Goal: Information Seeking & Learning: Learn about a topic

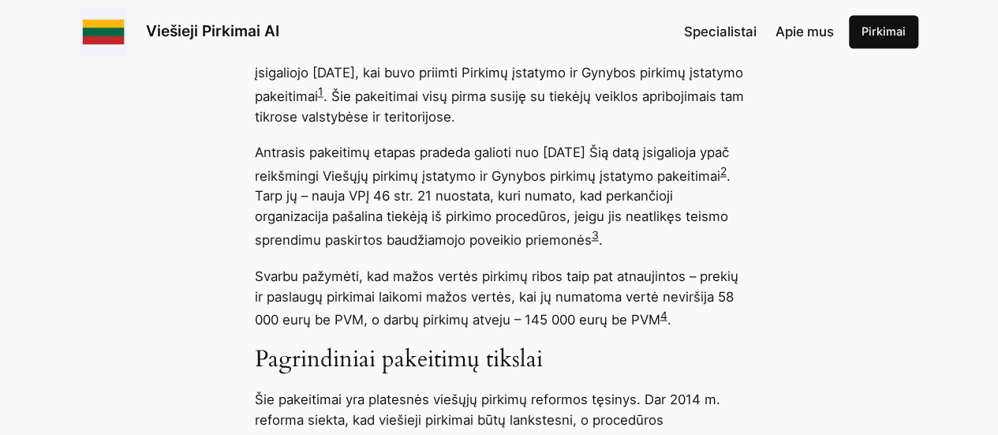
scroll to position [1262, 0]
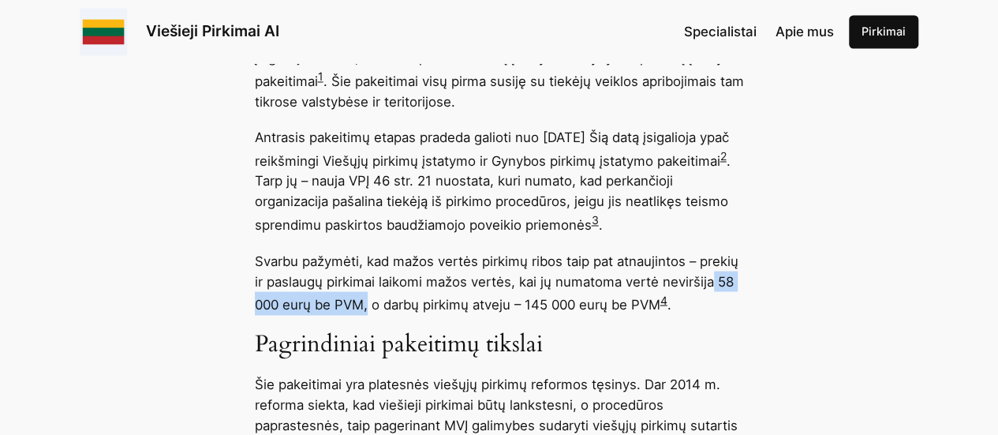
drag, startPoint x: 712, startPoint y: 282, endPoint x: 366, endPoint y: 301, distance: 346.8
click at [366, 301] on p "Svarbu pažymėti, kad mažos vertės pirkimų ribos taip pat atnaujintos – prekių i…" at bounding box center [499, 282] width 489 height 65
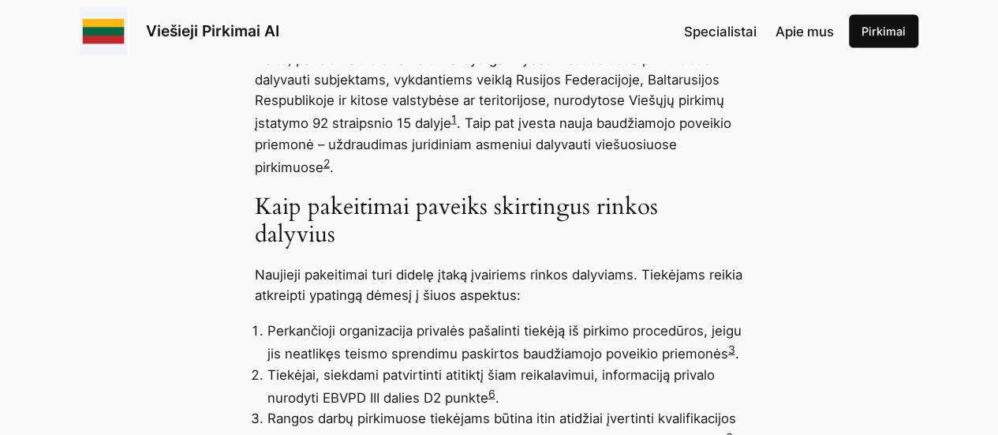
scroll to position [1814, 0]
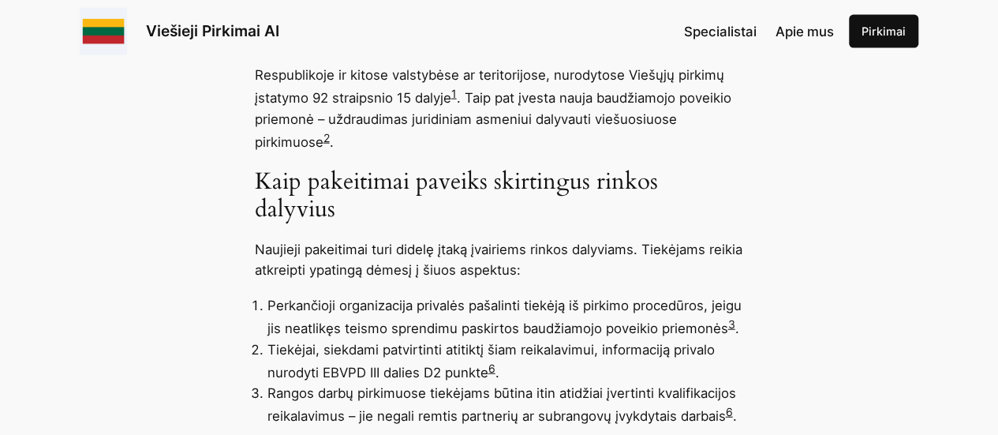
click at [732, 324] on link "3" at bounding box center [731, 323] width 7 height 13
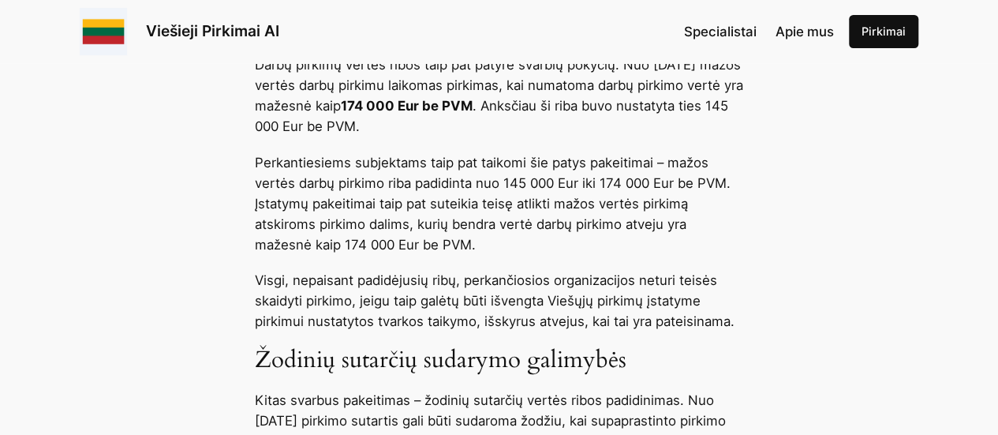
scroll to position [3313, 0]
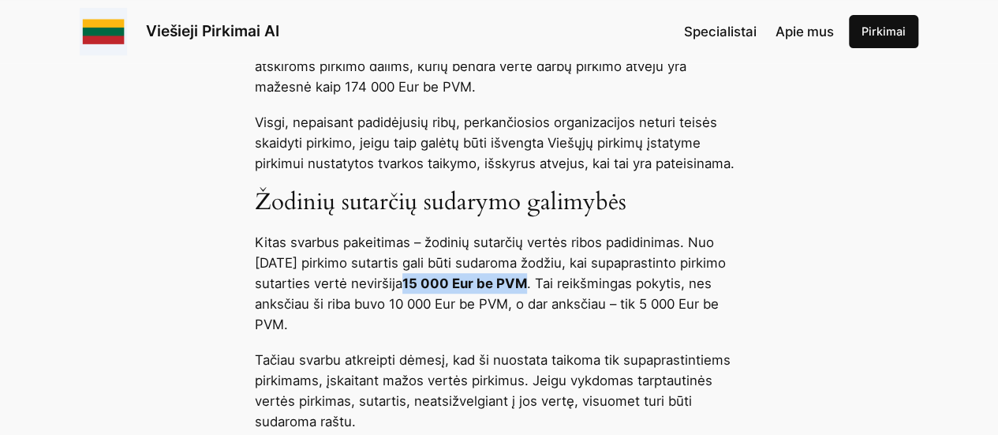
drag, startPoint x: 543, startPoint y: 301, endPoint x: 666, endPoint y: 301, distance: 123.1
click at [666, 301] on p "Kitas svarbus pakeitimas – žodinių sutarčių vertės ribos padidinimas. Nuo [DATE…" at bounding box center [499, 283] width 489 height 103
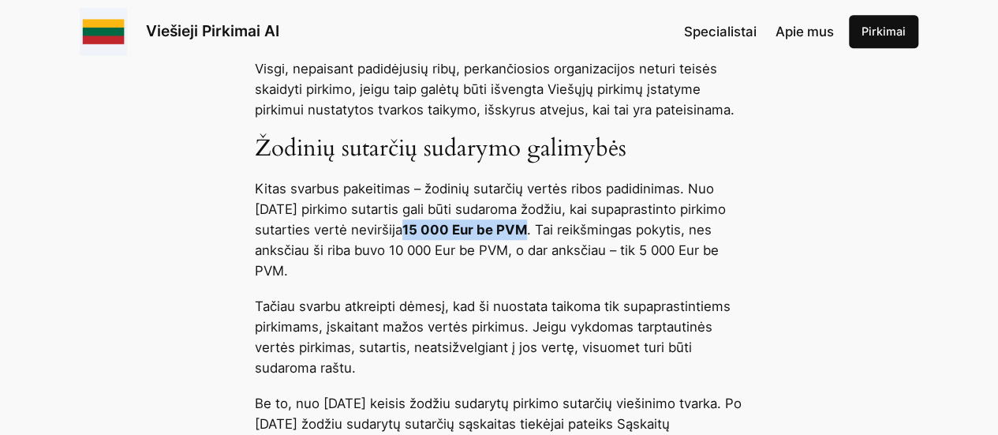
scroll to position [3471, 0]
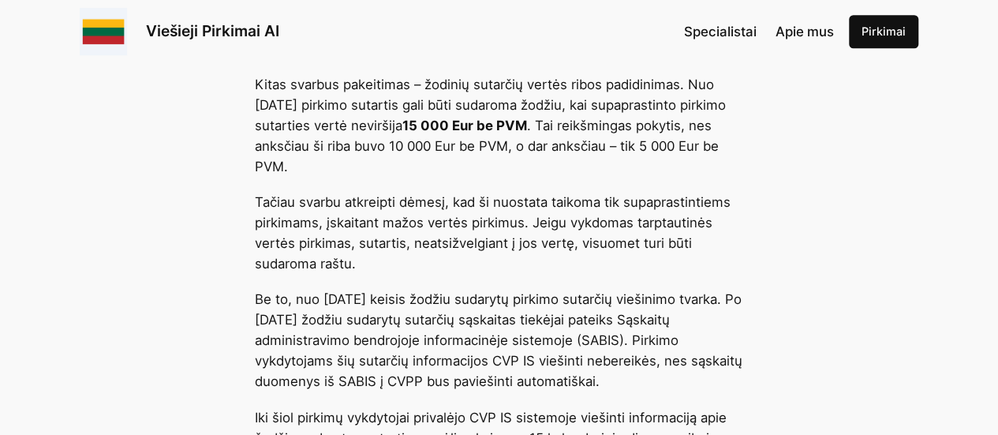
click at [451, 133] on p "Kitas svarbus pakeitimas – žodinių sutarčių vertės ribos padidinimas. Nuo [DATE…" at bounding box center [499, 125] width 489 height 103
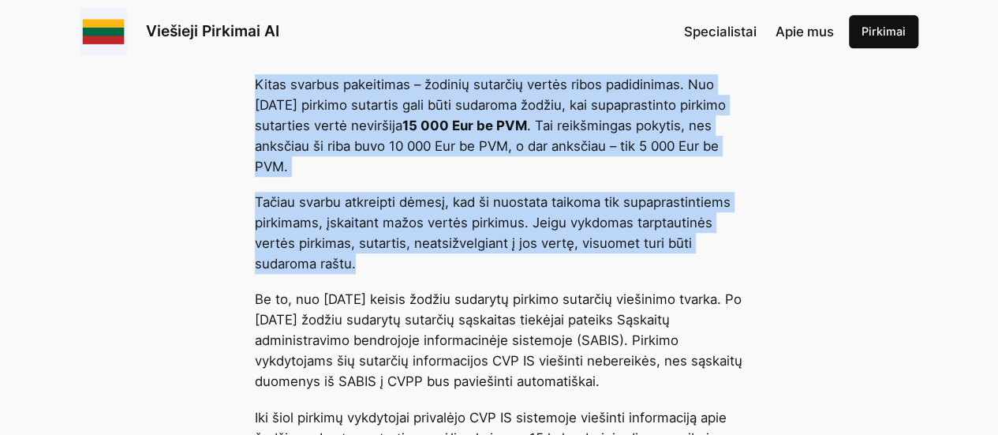
drag, startPoint x: 256, startPoint y: 98, endPoint x: 388, endPoint y: 272, distance: 218.5
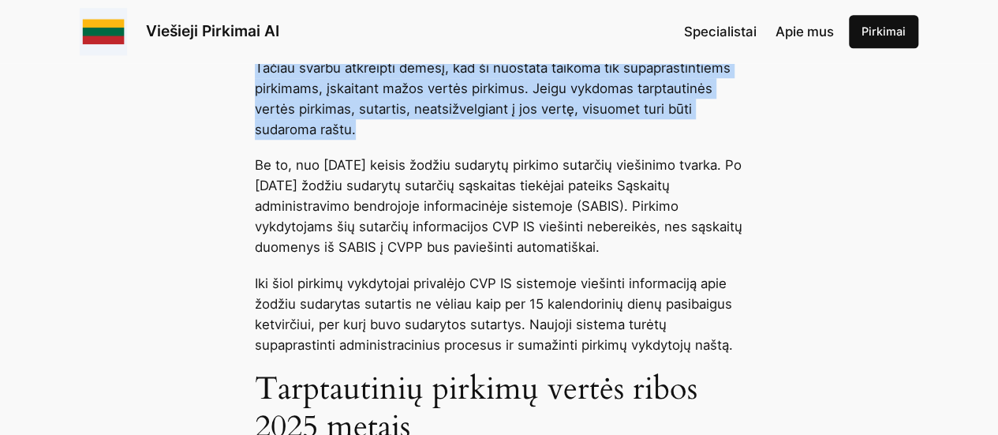
scroll to position [3629, 0]
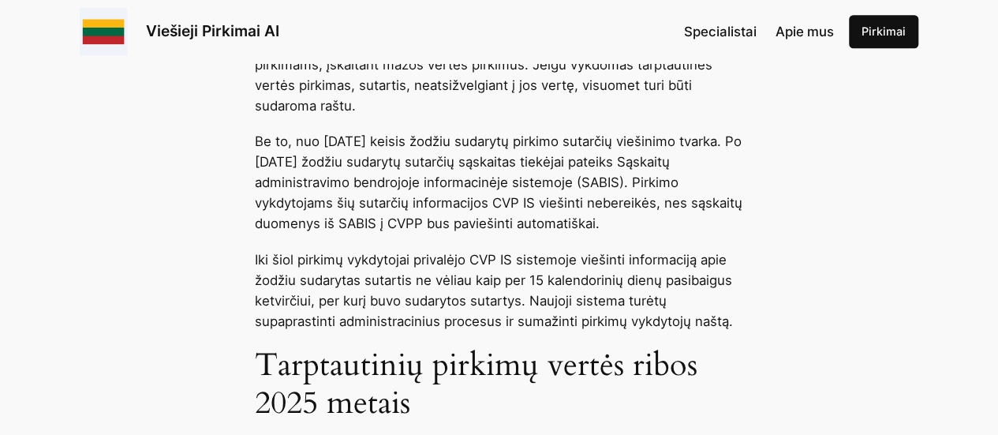
click at [476, 299] on p "Iki šiol pirkimų vykdytojai privalėjo CVP IS sistemoje viešinti informaciją api…" at bounding box center [499, 290] width 489 height 82
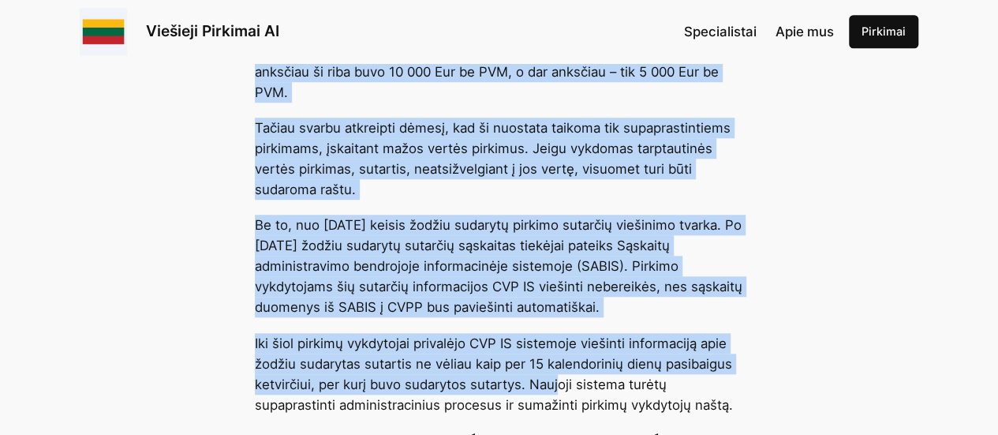
scroll to position [3627, 0]
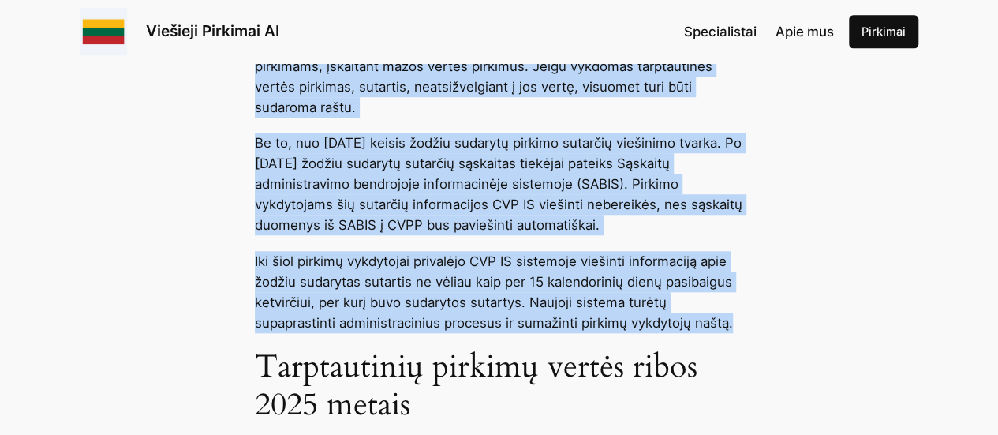
drag, startPoint x: 257, startPoint y: 98, endPoint x: 733, endPoint y: 353, distance: 540.0
copy div "Kitas svarbus pakeitimas – žodinių sutarčių vertės ribos padidinimas. Nuo 2024 …"
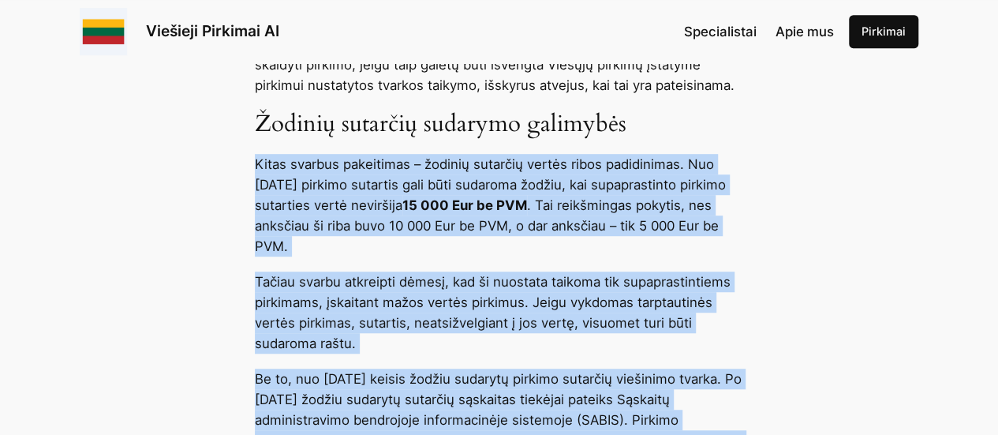
scroll to position [3390, 0]
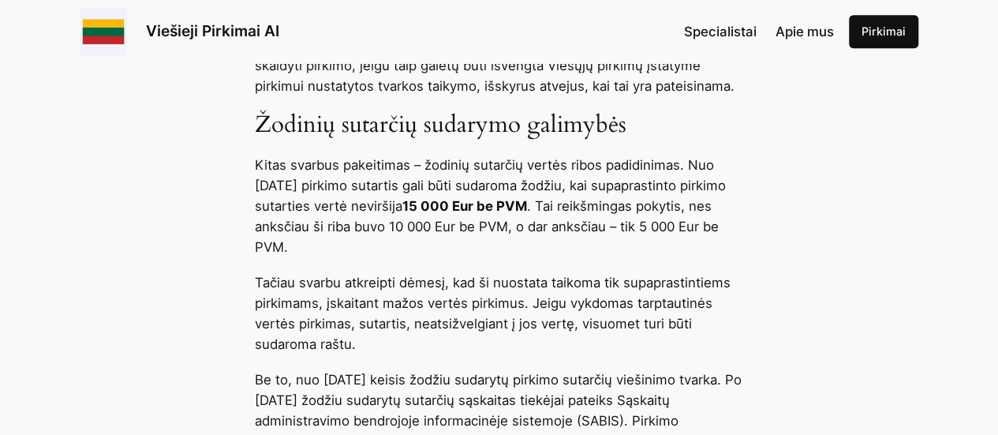
click at [339, 139] on h3 "Žodinių sutarčių sudarymo galimybės" at bounding box center [499, 125] width 489 height 28
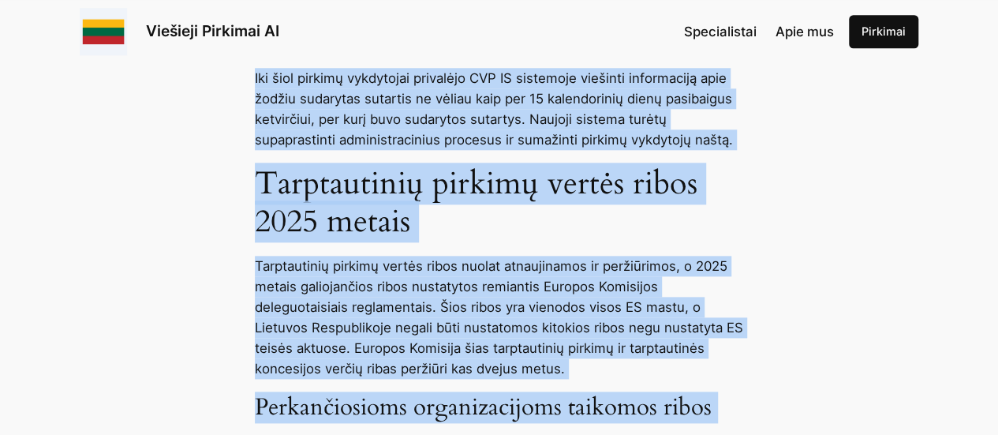
scroll to position [4087, 0]
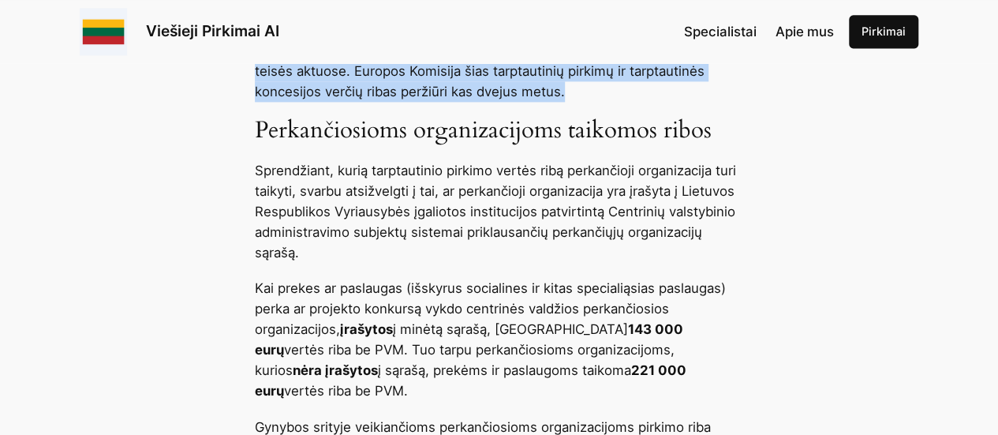
drag, startPoint x: 252, startPoint y: 179, endPoint x: 574, endPoint y: 121, distance: 327.1
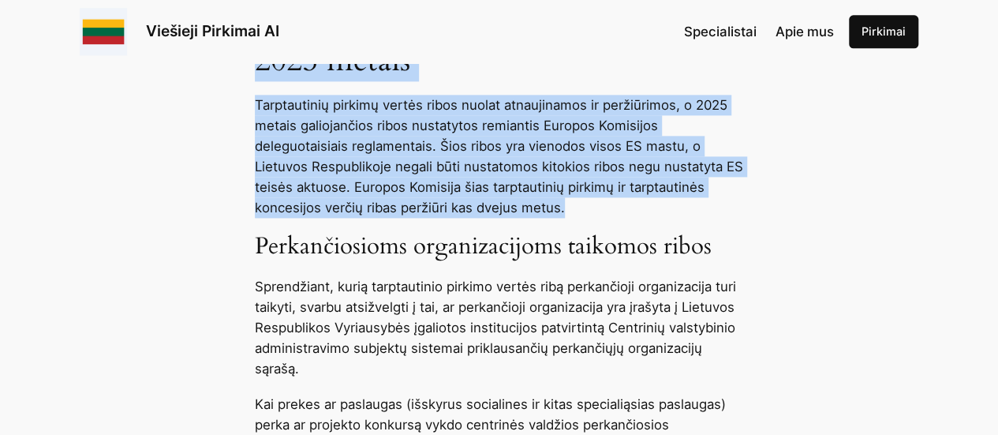
scroll to position [3771, 0]
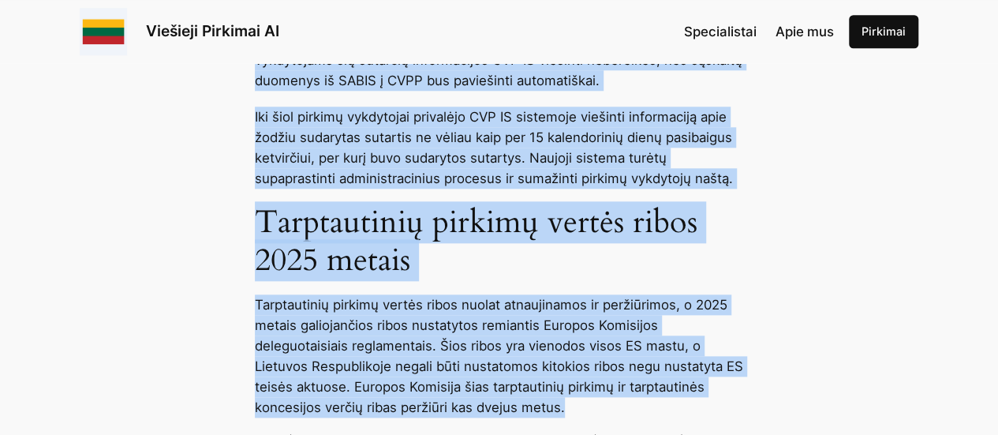
click at [595, 279] on h2 "Tarptautinių pirkimų vertės ribos 2025 metais" at bounding box center [499, 242] width 489 height 76
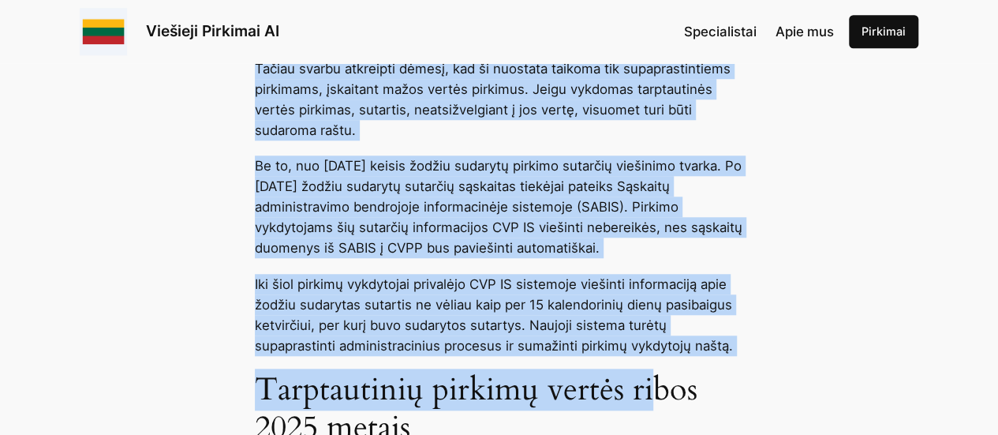
scroll to position [3618, 0]
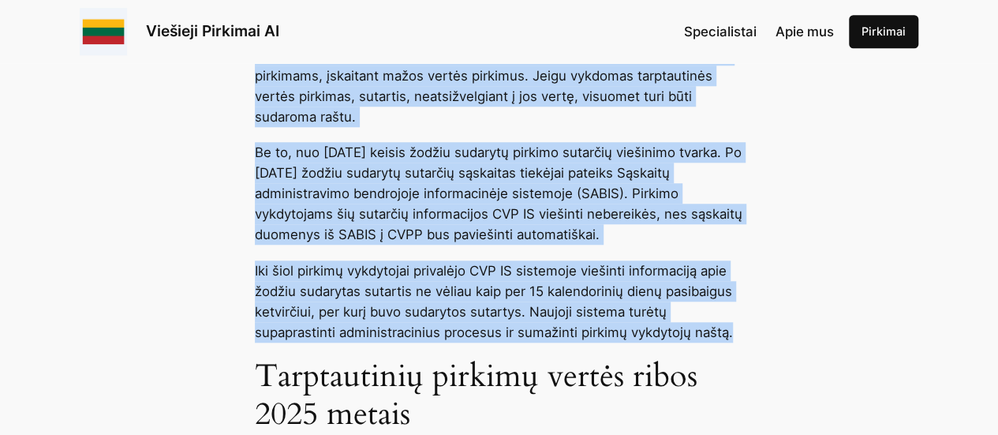
drag, startPoint x: 249, startPoint y: 226, endPoint x: 738, endPoint y: 365, distance: 507.6
copy div "Žodinių sutarčių sudarymo galimybės Kitas svarbus pakeitimas – žodinių sutarčių…"
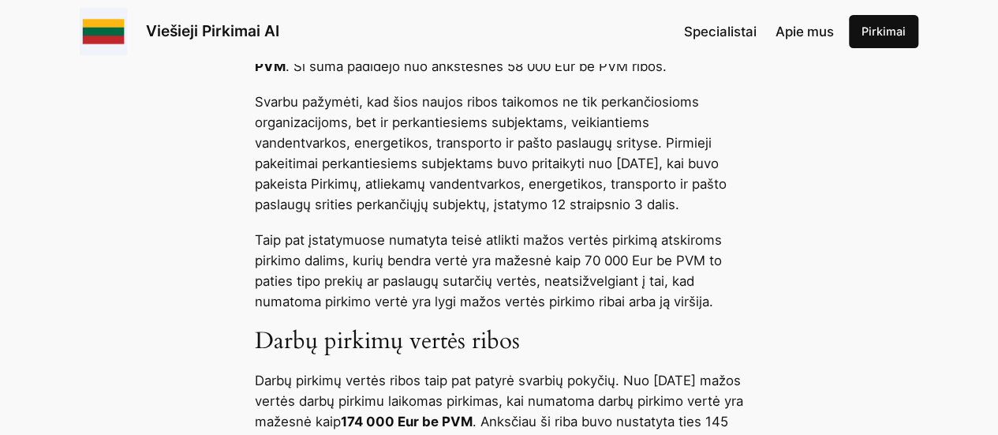
scroll to position [2671, 0]
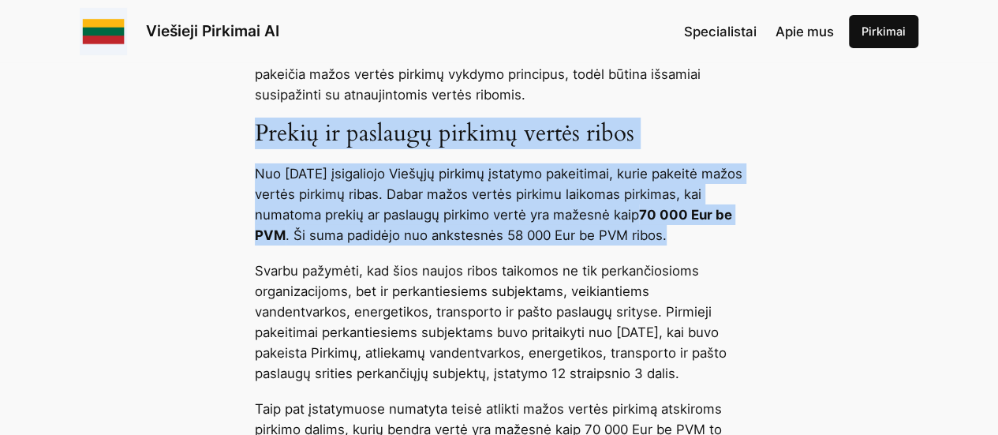
drag, startPoint x: 252, startPoint y: 127, endPoint x: 760, endPoint y: 237, distance: 520.7
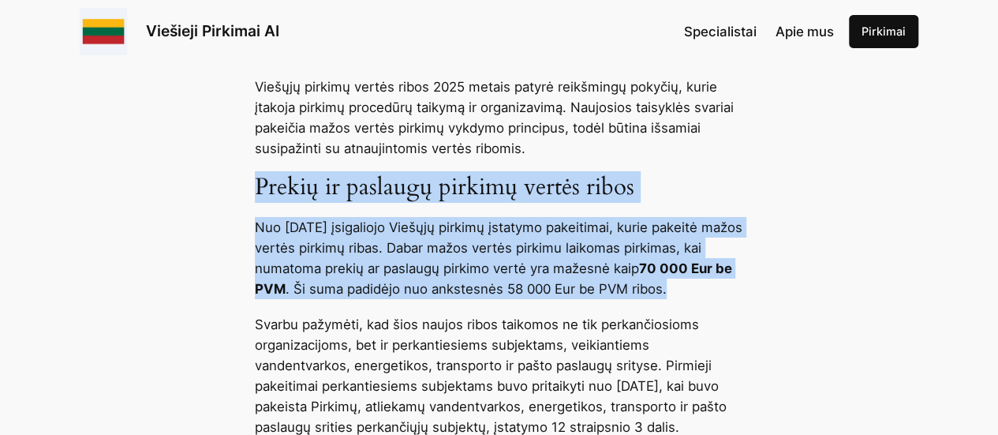
scroll to position [2592, 0]
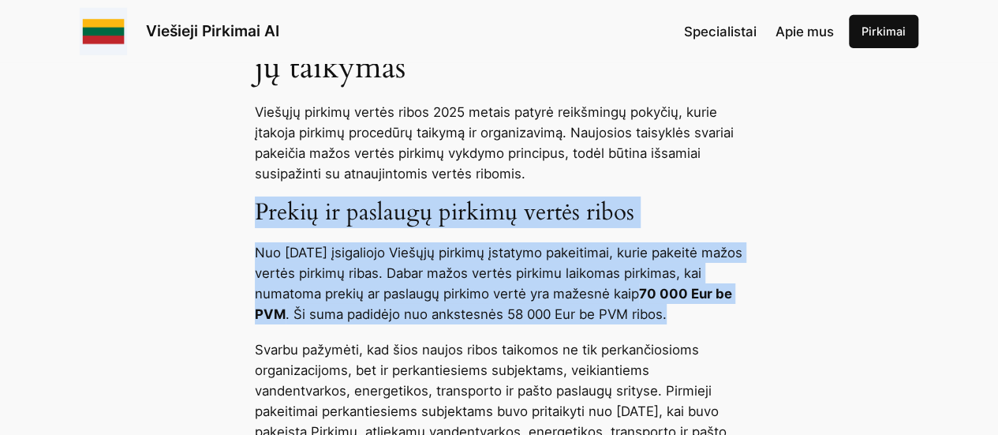
copy div "Prekių ir paslaugų pirkimų vertės ribos Nuo 2024 m. gegužės 1 d. įsigaliojo Vie…"
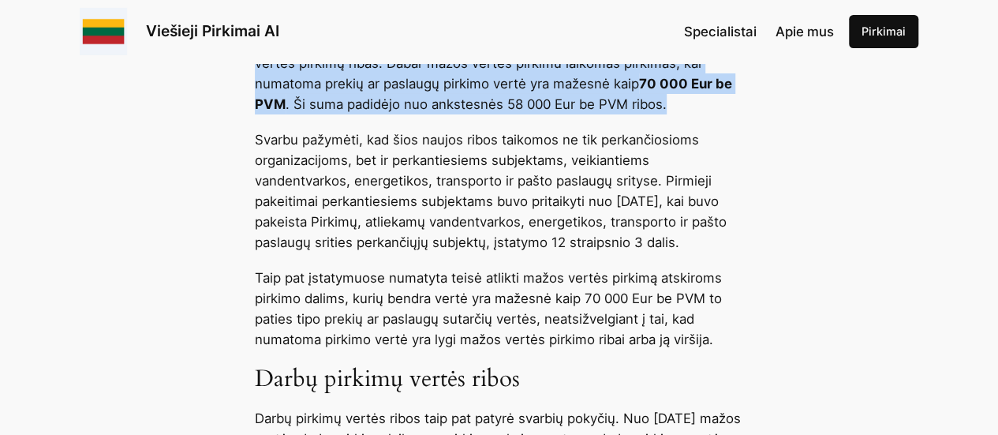
scroll to position [2829, 0]
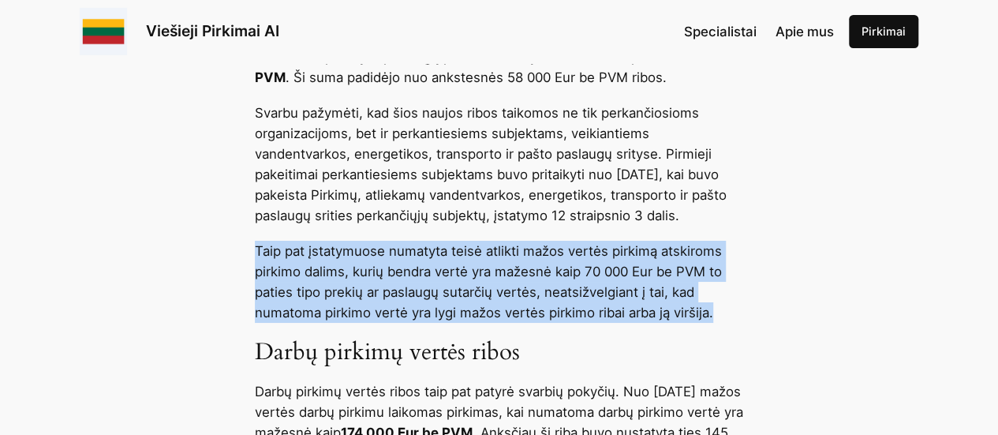
drag, startPoint x: 253, startPoint y: 266, endPoint x: 727, endPoint y: 319, distance: 476.3
copy p "Taip pat įstatymuose numatyta teisė atlikti mažos vertės pirkimą atskiroms pirk…"
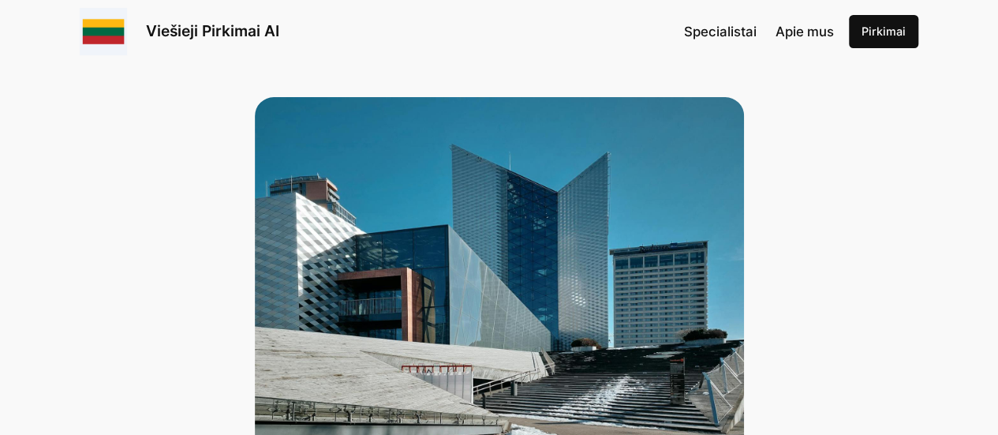
scroll to position [0, 0]
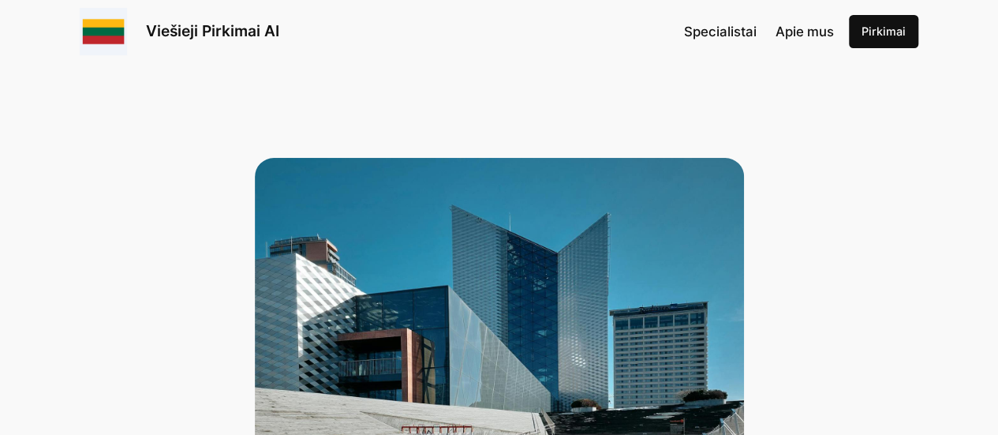
click at [100, 34] on img at bounding box center [103, 31] width 47 height 47
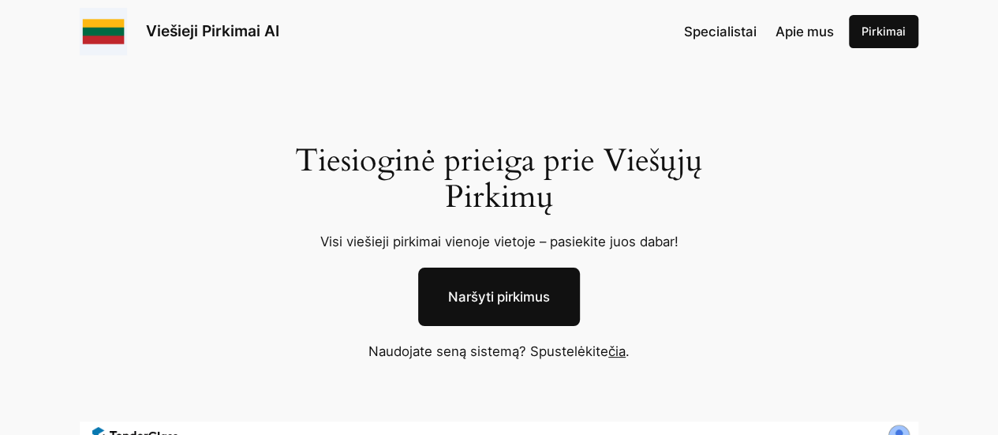
click at [508, 301] on link "Naršyti pirkimus" at bounding box center [499, 296] width 162 height 58
